Goal: Register for event/course

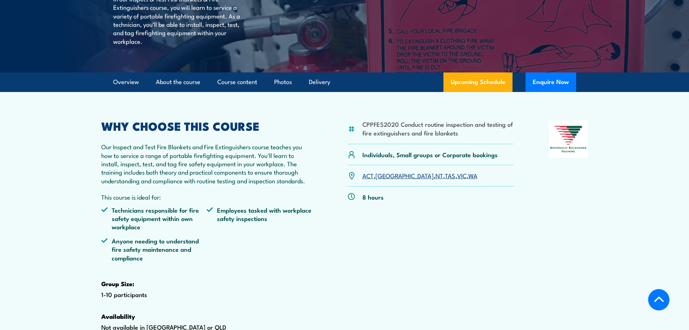
scroll to position [150, 0]
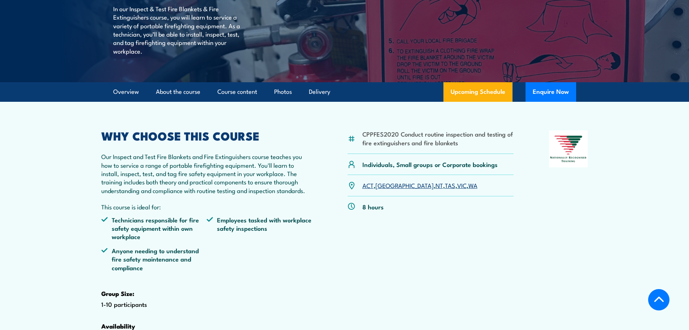
click at [383, 189] on link "[GEOGRAPHIC_DATA]" at bounding box center [405, 185] width 58 height 9
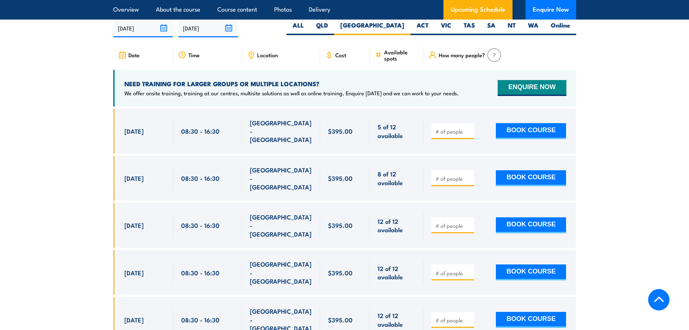
scroll to position [1344, 0]
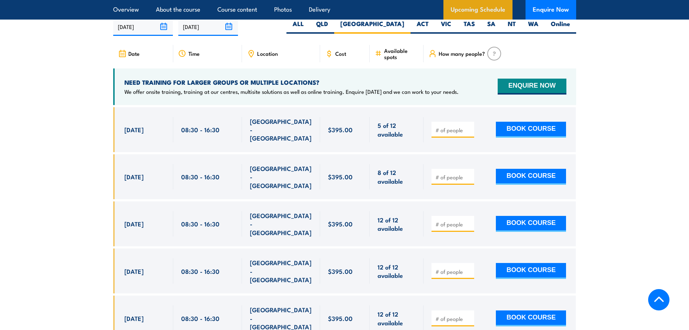
click at [464, 4] on link "Upcoming Schedule" at bounding box center [478, 10] width 69 height 20
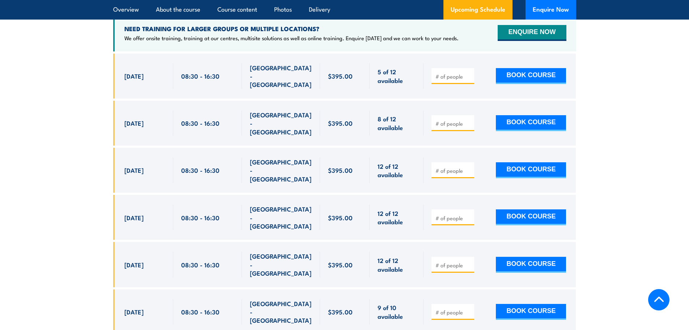
scroll to position [1380, 0]
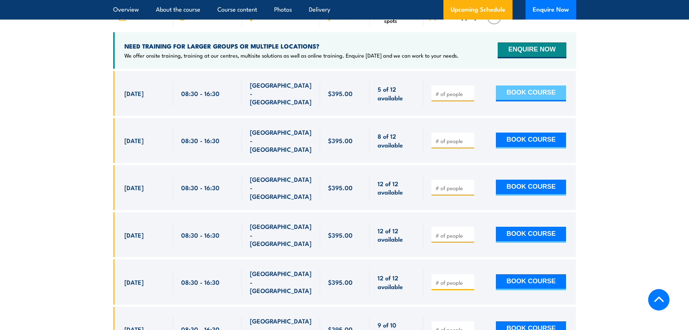
click at [524, 101] on button "BOOK COURSE" at bounding box center [531, 93] width 70 height 16
type input "1"
click at [536, 101] on button "BOOK COURSE" at bounding box center [531, 93] width 70 height 16
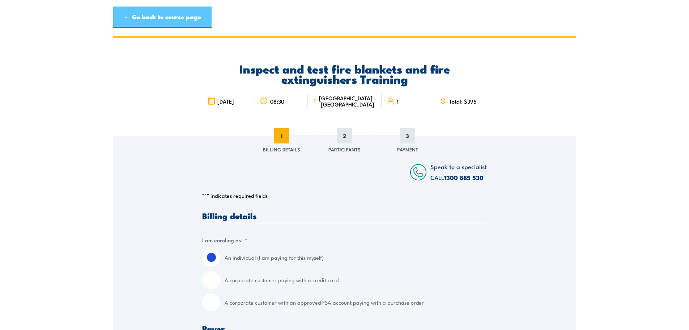
click at [193, 21] on link "← Go back to course page" at bounding box center [162, 18] width 98 height 22
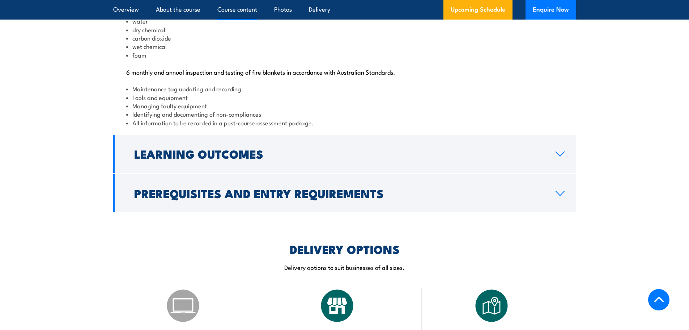
scroll to position [832, 0]
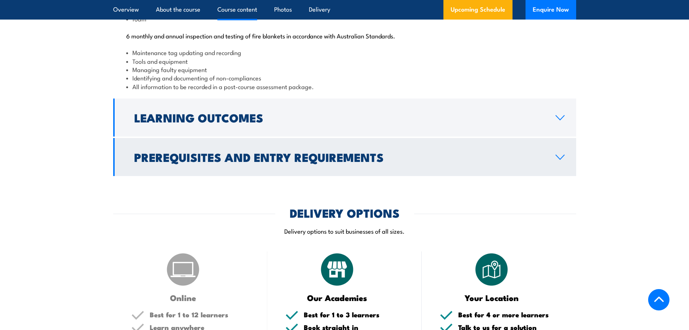
click at [557, 159] on icon at bounding box center [560, 157] width 8 height 4
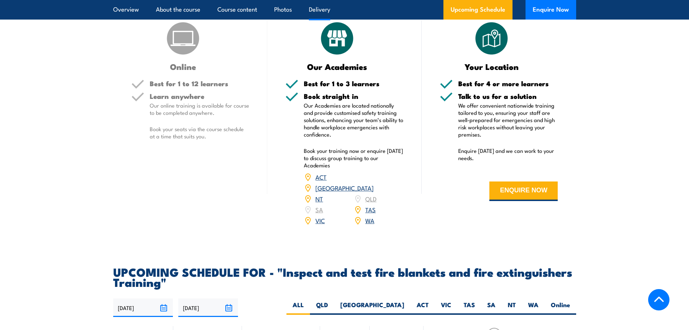
scroll to position [1027, 0]
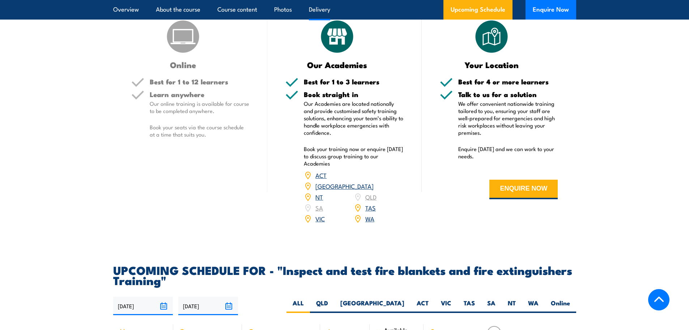
click at [143, 69] on div "Online" at bounding box center [190, 43] width 118 height 50
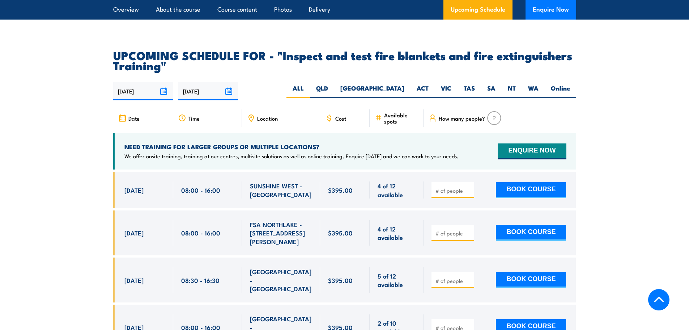
scroll to position [1280, 0]
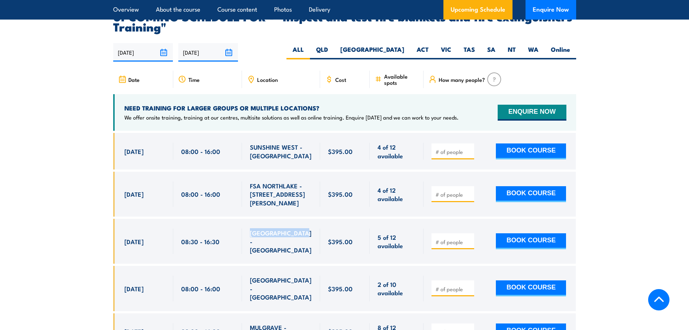
drag, startPoint x: 304, startPoint y: 244, endPoint x: 250, endPoint y: 248, distance: 54.8
click at [250, 248] on div "[GEOGRAPHIC_DATA] - [GEOGRAPHIC_DATA]" at bounding box center [281, 240] width 62 height 25
copy span "[GEOGRAPHIC_DATA] - [GEOGRAPHIC_DATA]"
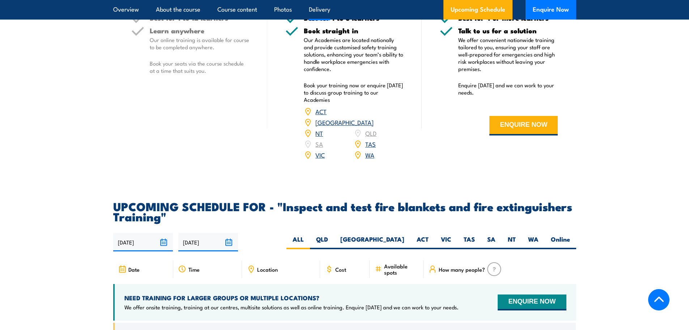
scroll to position [1135, 0]
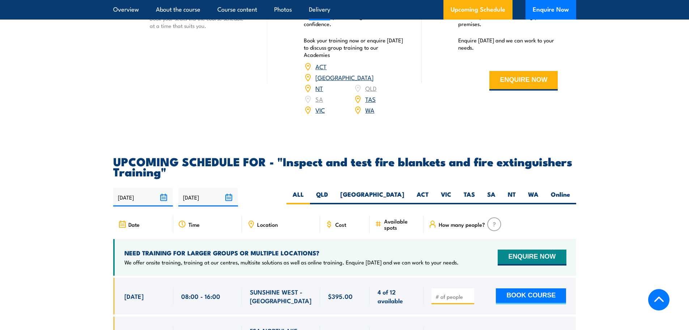
click at [373, 81] on link "NSW" at bounding box center [345, 77] width 58 height 9
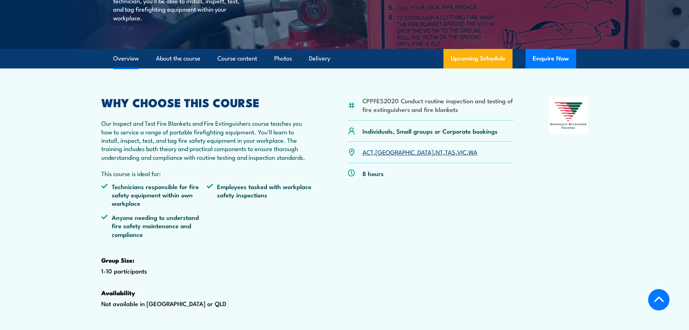
scroll to position [186, 0]
